Goal: Check status

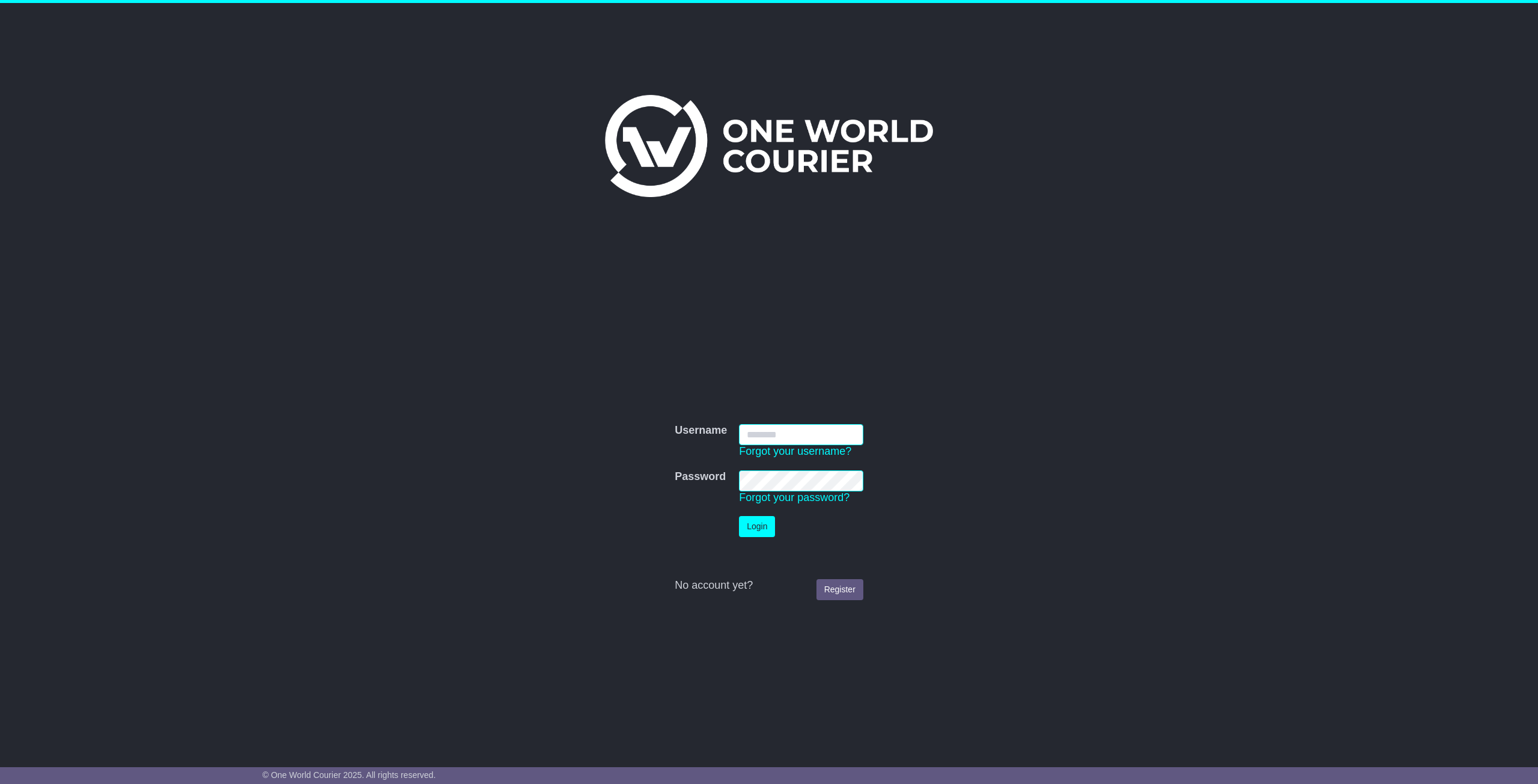
type input "**********"
click at [760, 521] on button "Login" at bounding box center [757, 527] width 36 height 21
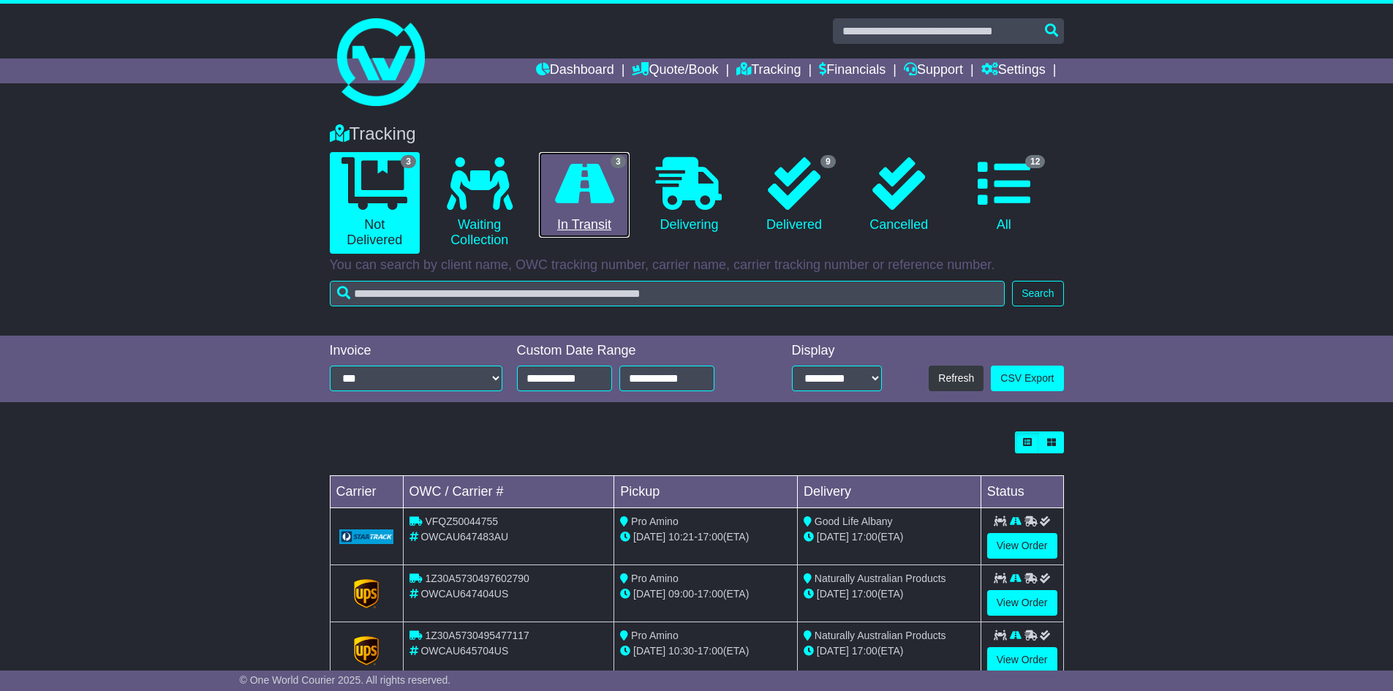
click at [584, 186] on icon at bounding box center [584, 183] width 59 height 53
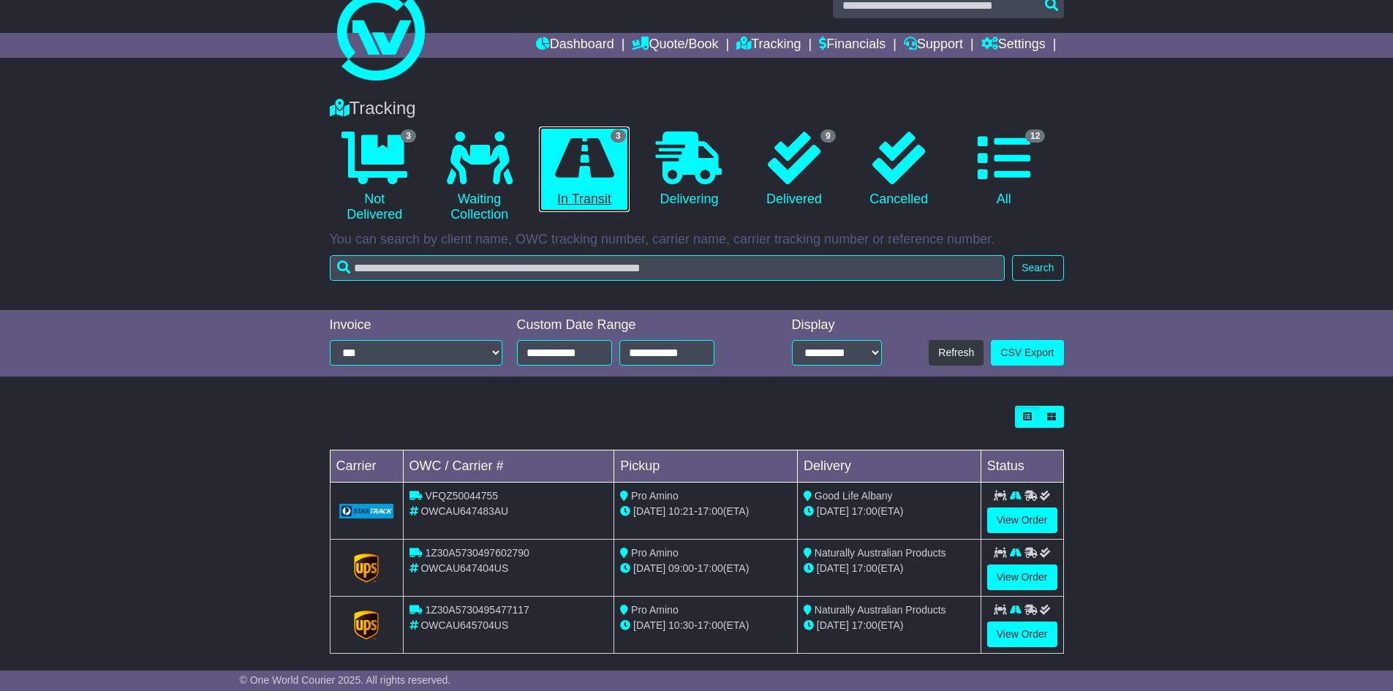
scroll to position [40, 0]
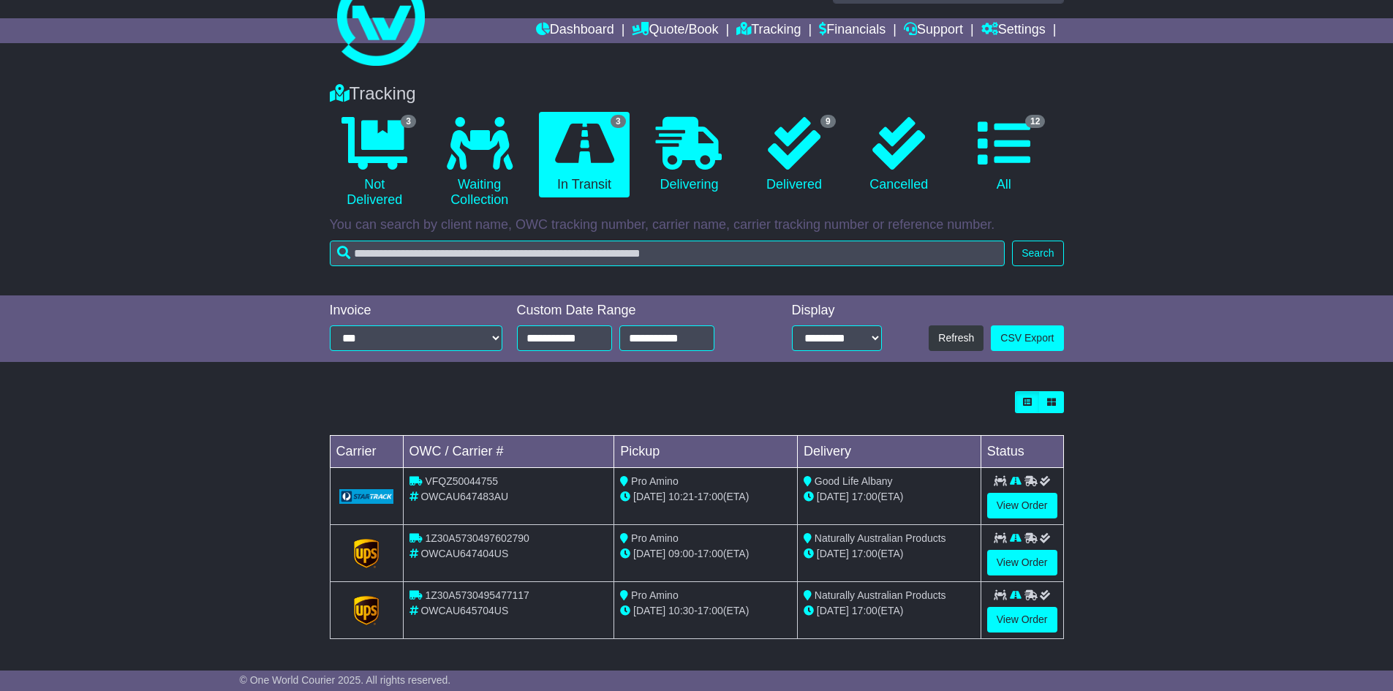
click at [514, 597] on span "1Z30A5730495477117" at bounding box center [477, 595] width 104 height 12
copy span "1Z30A5730495477117"
click at [470, 542] on span "1Z30A5730497602790" at bounding box center [477, 538] width 104 height 12
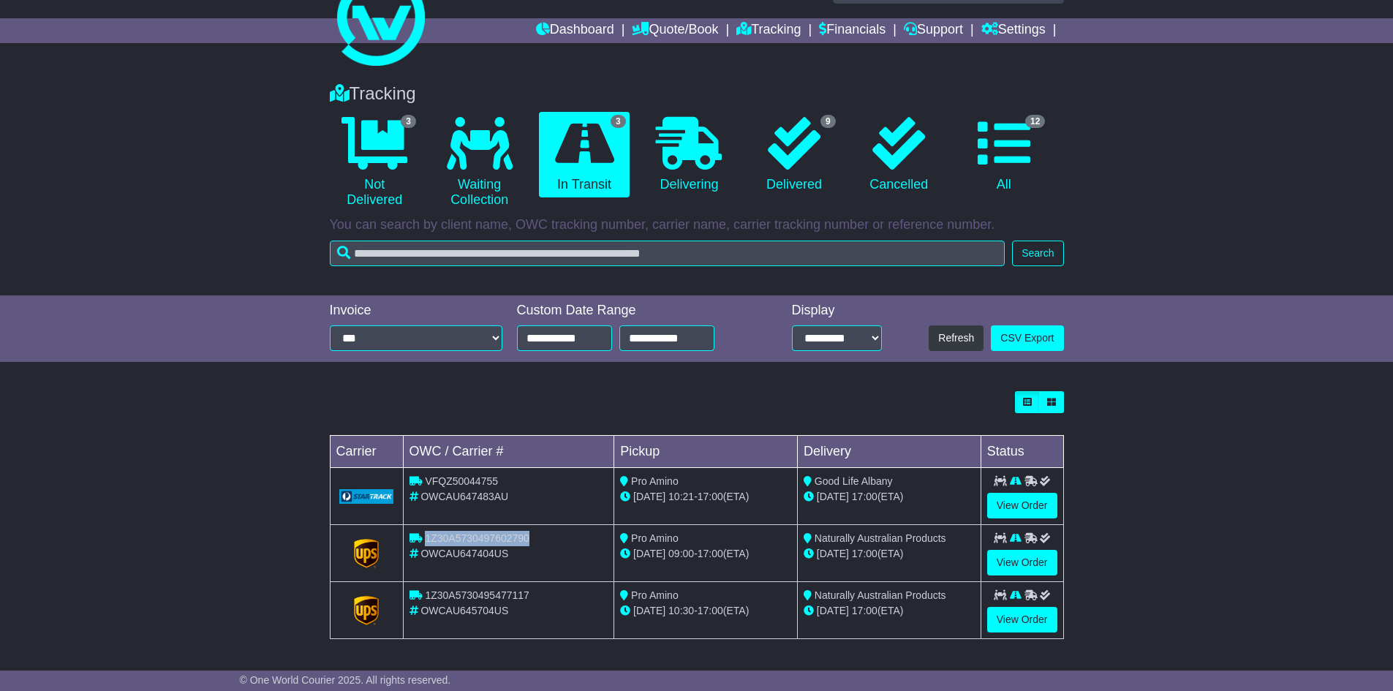
copy span "1Z30A5730497602790"
click at [487, 594] on span "1Z30A5730495477117" at bounding box center [477, 595] width 104 height 12
copy span "1Z30A5730495477117"
